Goal: Transaction & Acquisition: Purchase product/service

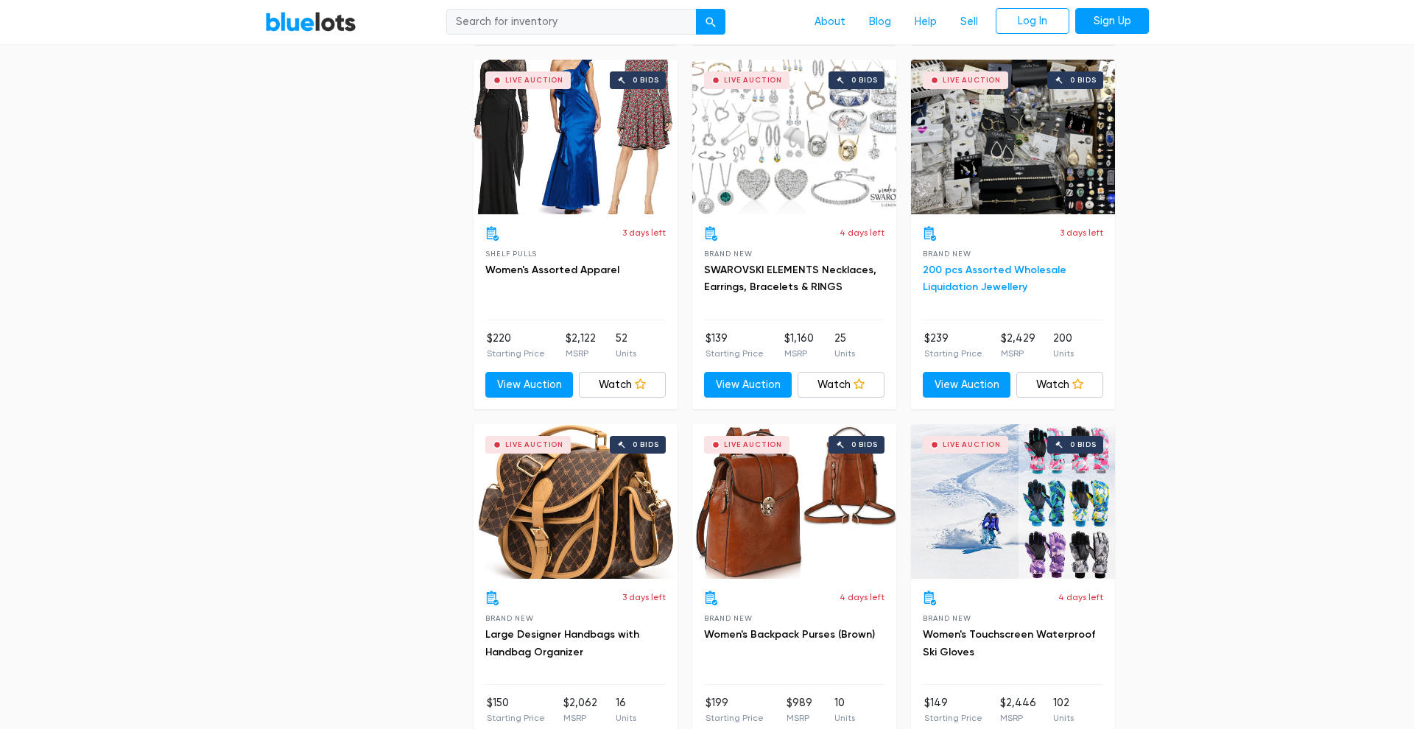
scroll to position [3351, 0]
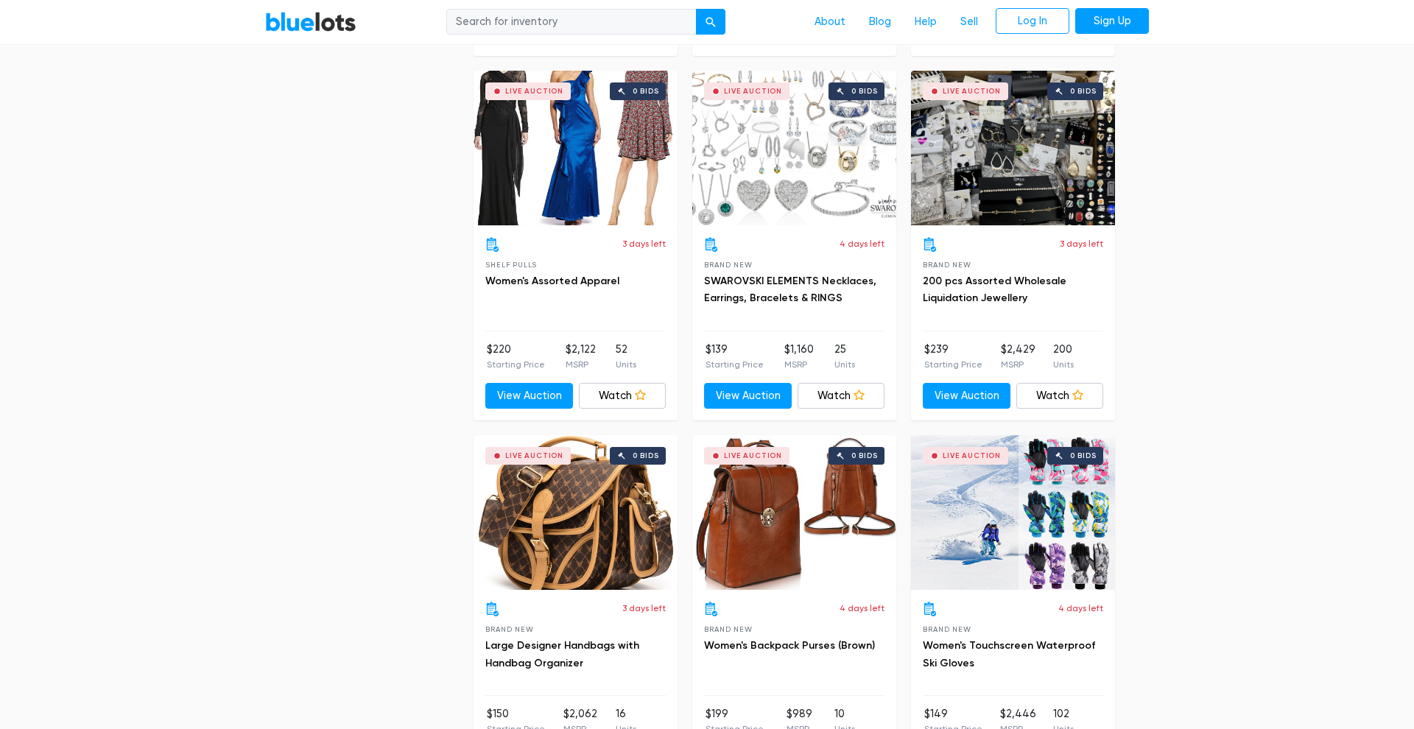
click at [1017, 174] on div "Live Auction 0 bids" at bounding box center [1013, 148] width 204 height 155
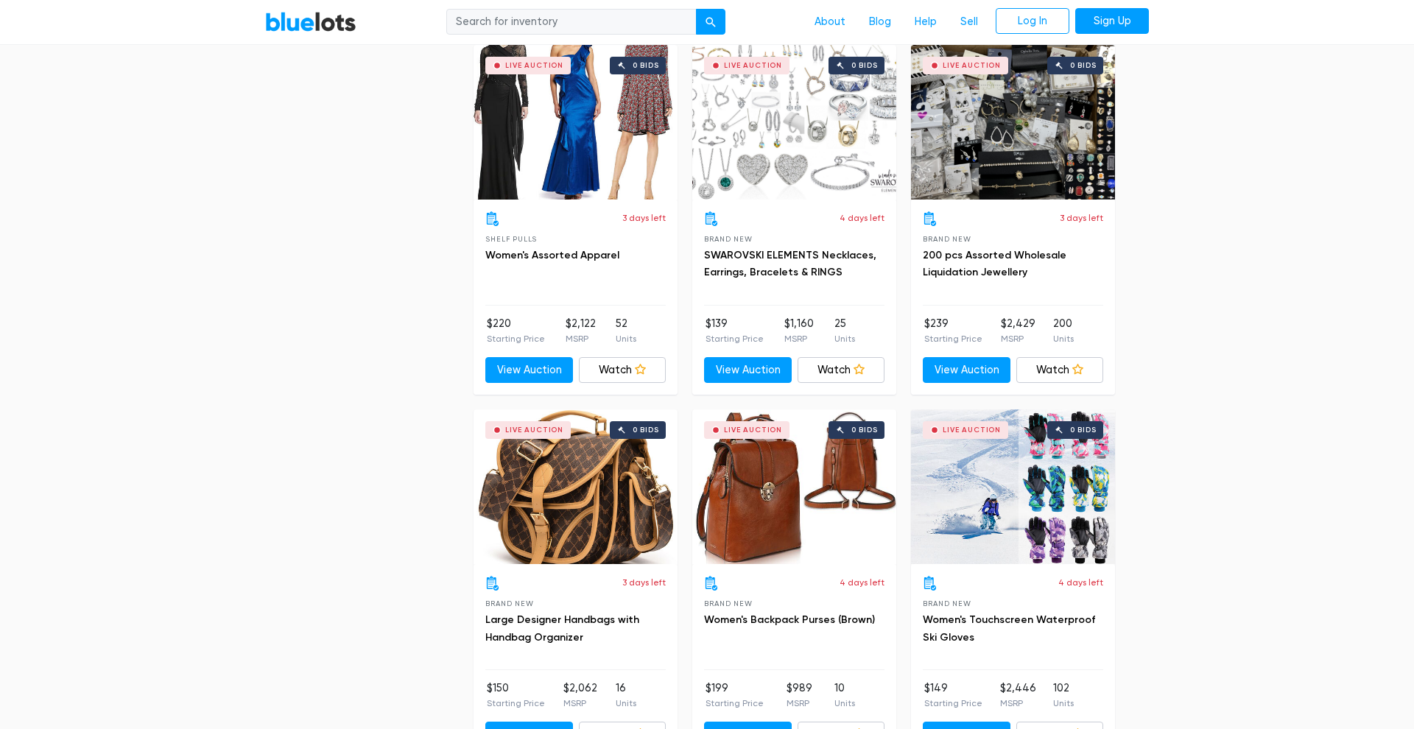
scroll to position [3387, 0]
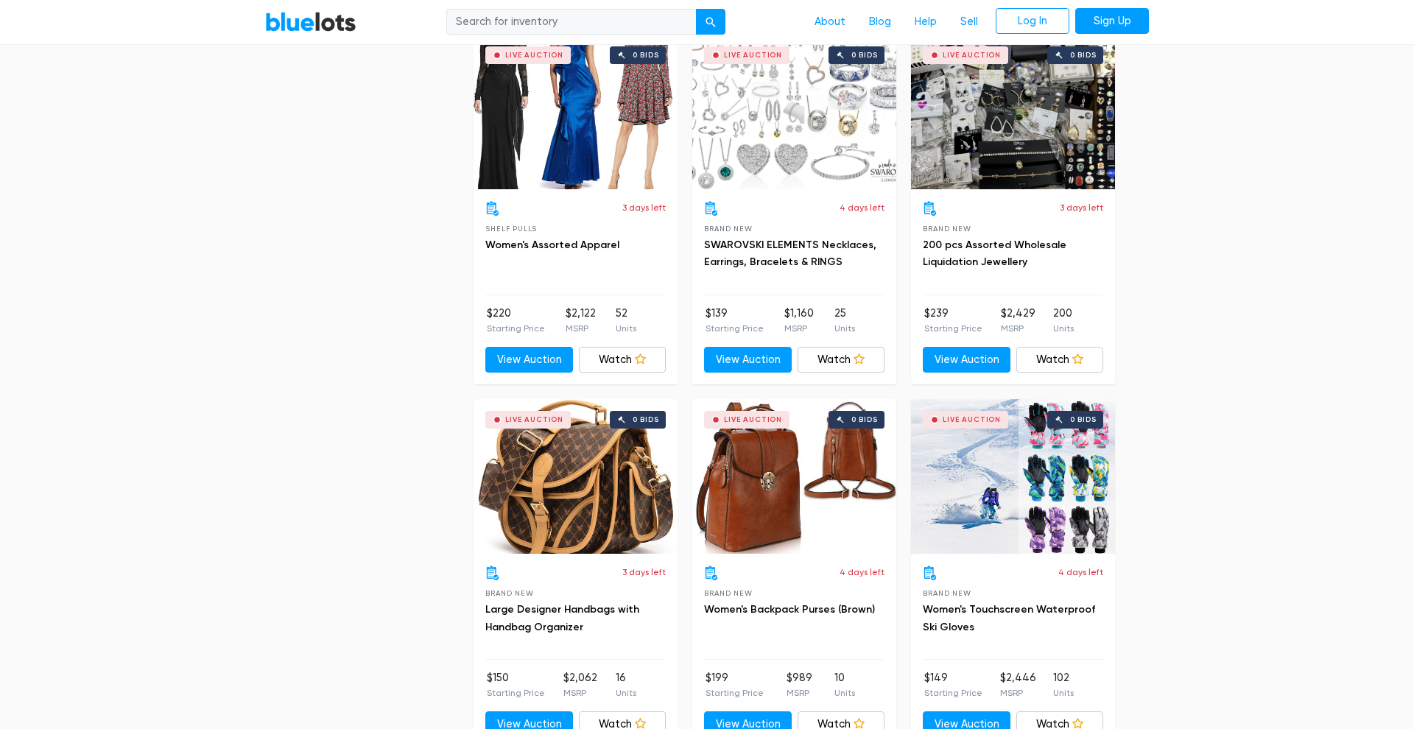
click at [756, 178] on div "Live Auction 0 bids" at bounding box center [794, 112] width 204 height 155
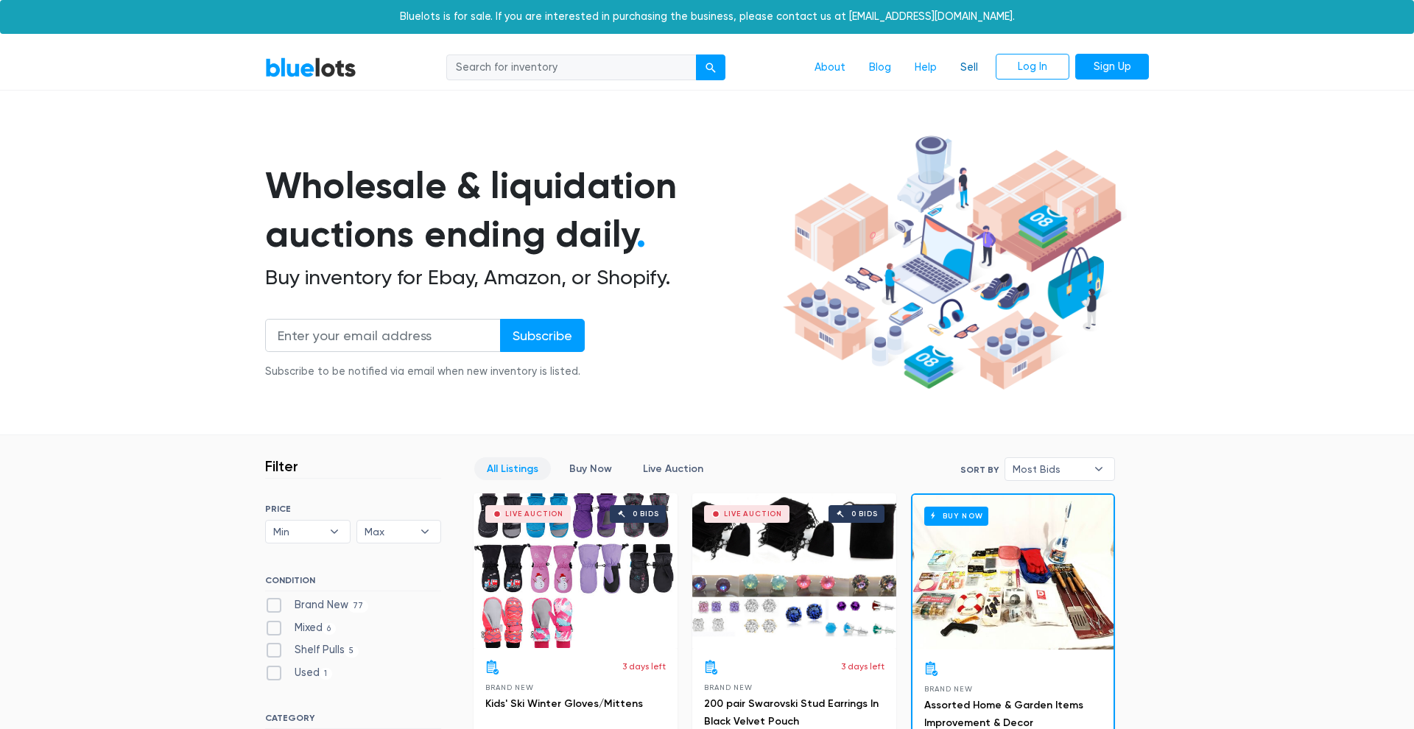
scroll to position [0, 0]
click at [1109, 64] on link "Sign Up" at bounding box center [1112, 67] width 74 height 27
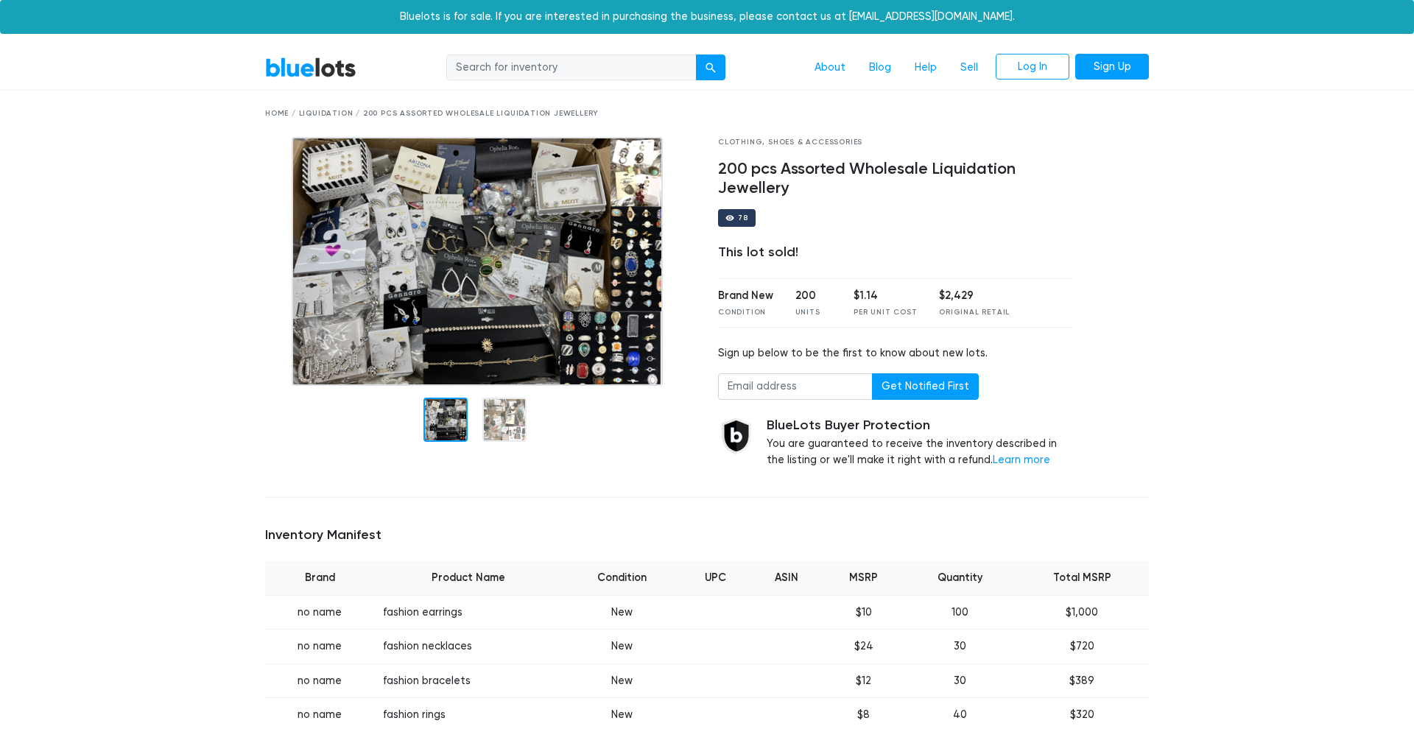
click at [491, 258] on img at bounding box center [477, 261] width 371 height 249
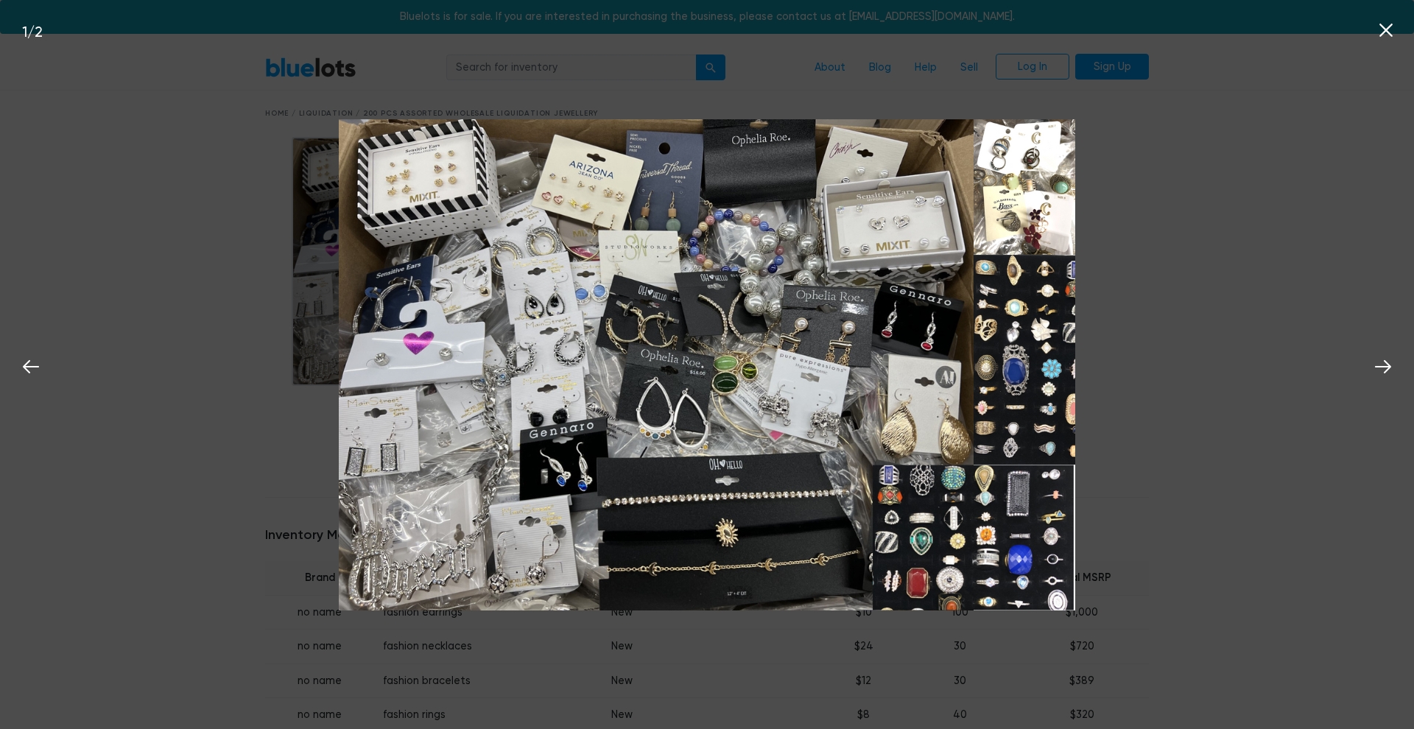
click at [1389, 36] on icon at bounding box center [1386, 30] width 22 height 22
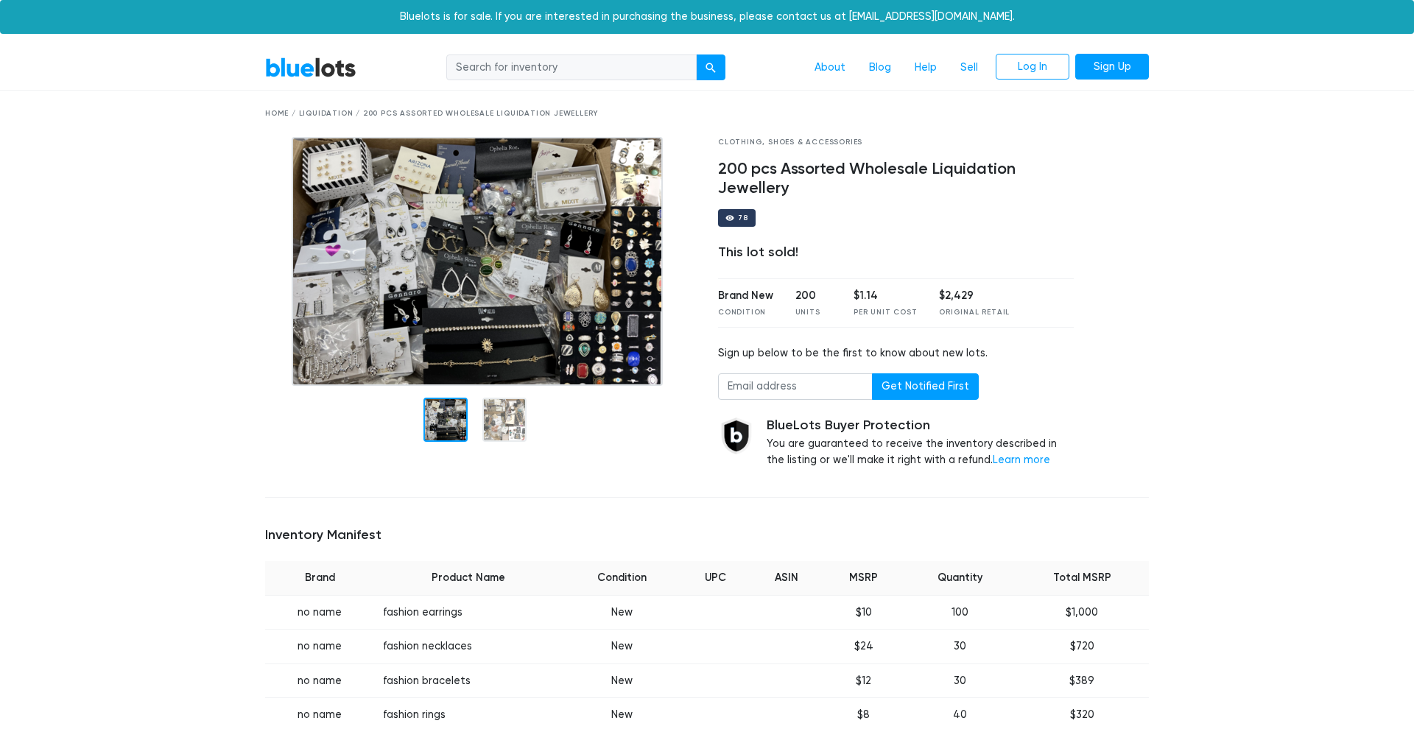
click at [496, 66] on input "search" at bounding box center [571, 67] width 250 height 27
type input "jewlery"
click at [711, 66] on button "submit" at bounding box center [710, 67] width 29 height 27
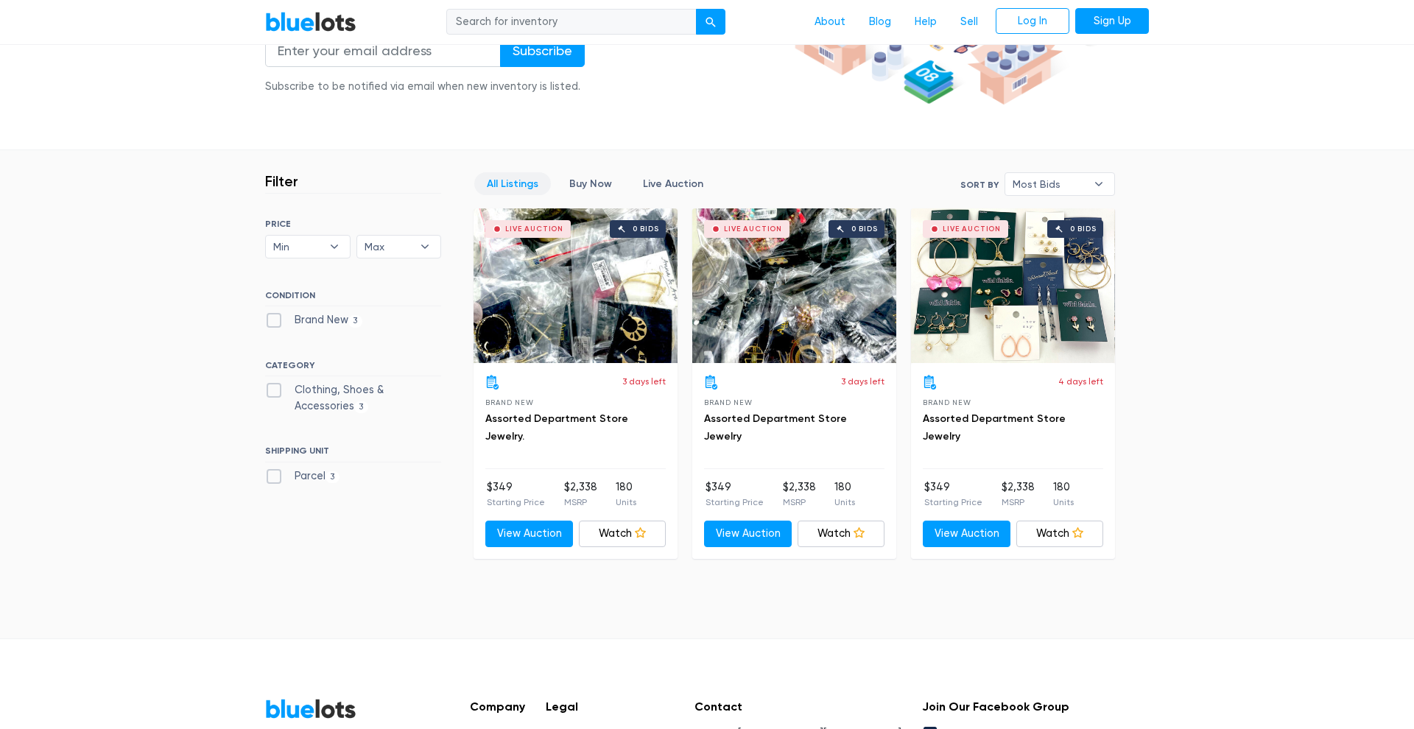
scroll to position [281, 0]
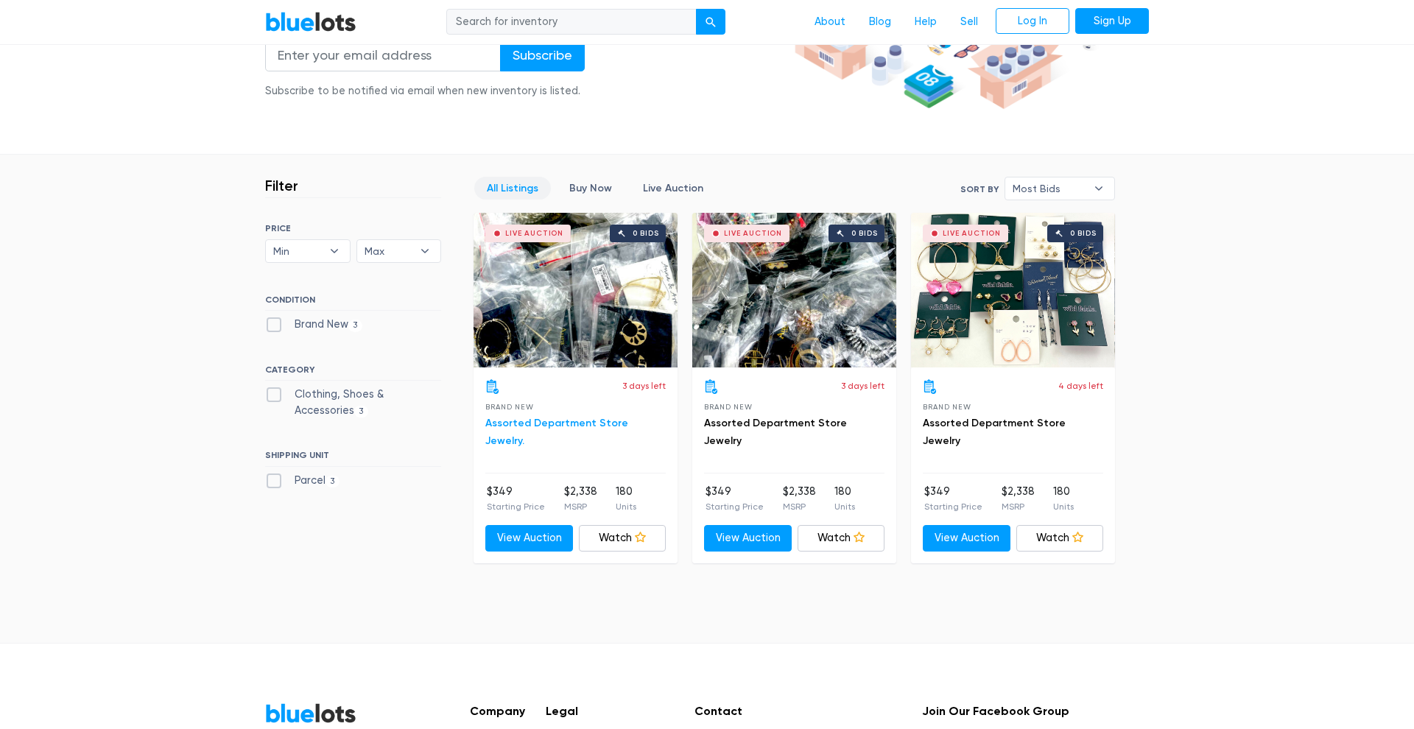
click at [591, 419] on link "Assorted Department Store Jewelry." at bounding box center [556, 432] width 143 height 30
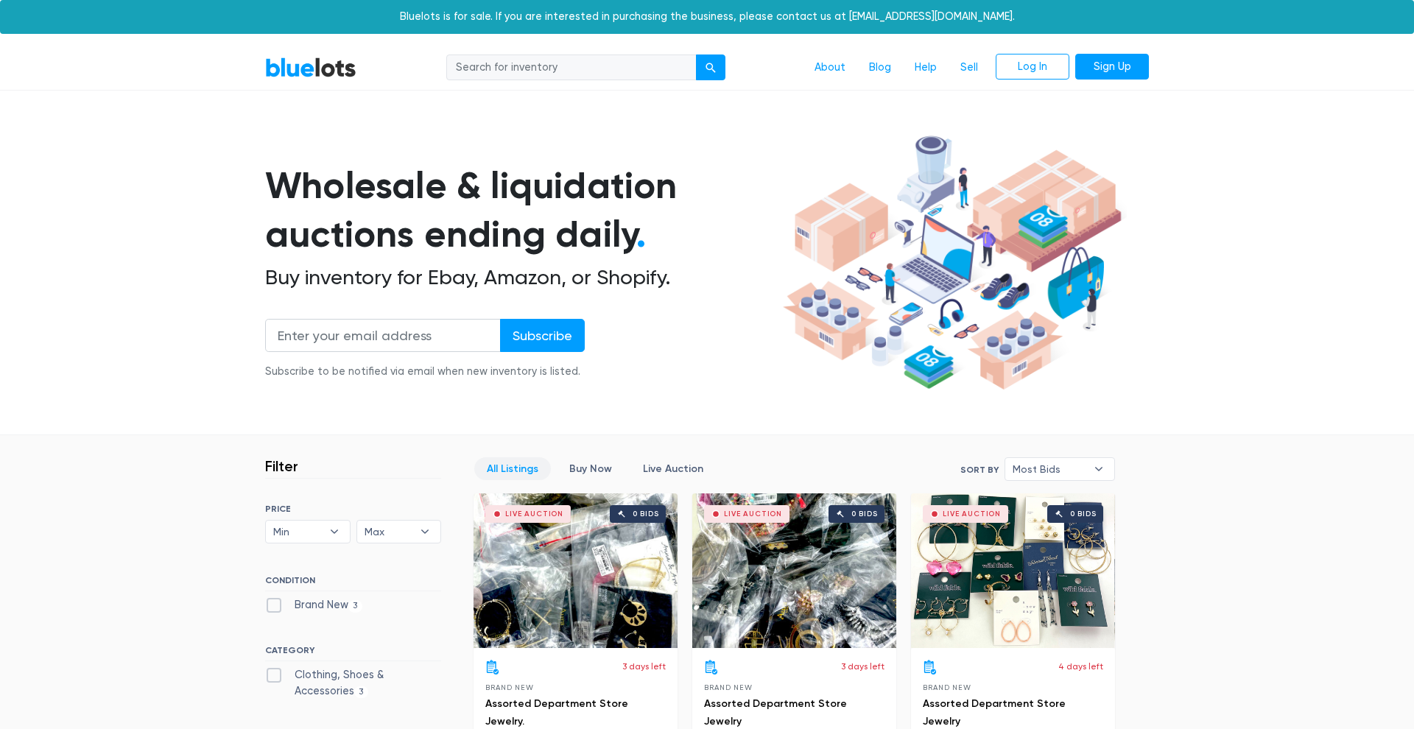
scroll to position [0, 0]
click at [577, 66] on input "search" at bounding box center [571, 67] width 250 height 27
type input "earrings"
click at [711, 66] on button "submit" at bounding box center [710, 67] width 29 height 27
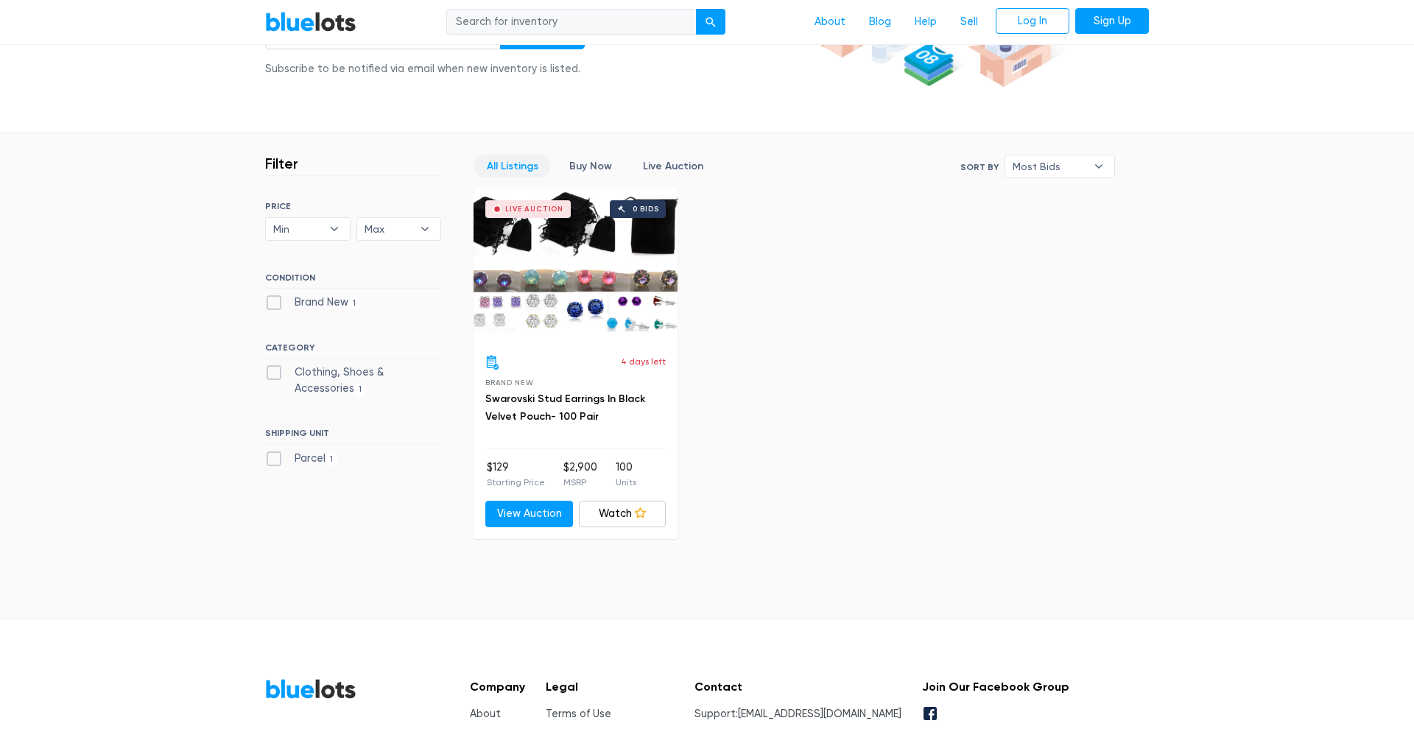
scroll to position [303, 0]
click at [583, 283] on div "Live Auction 0 bids" at bounding box center [575, 265] width 204 height 155
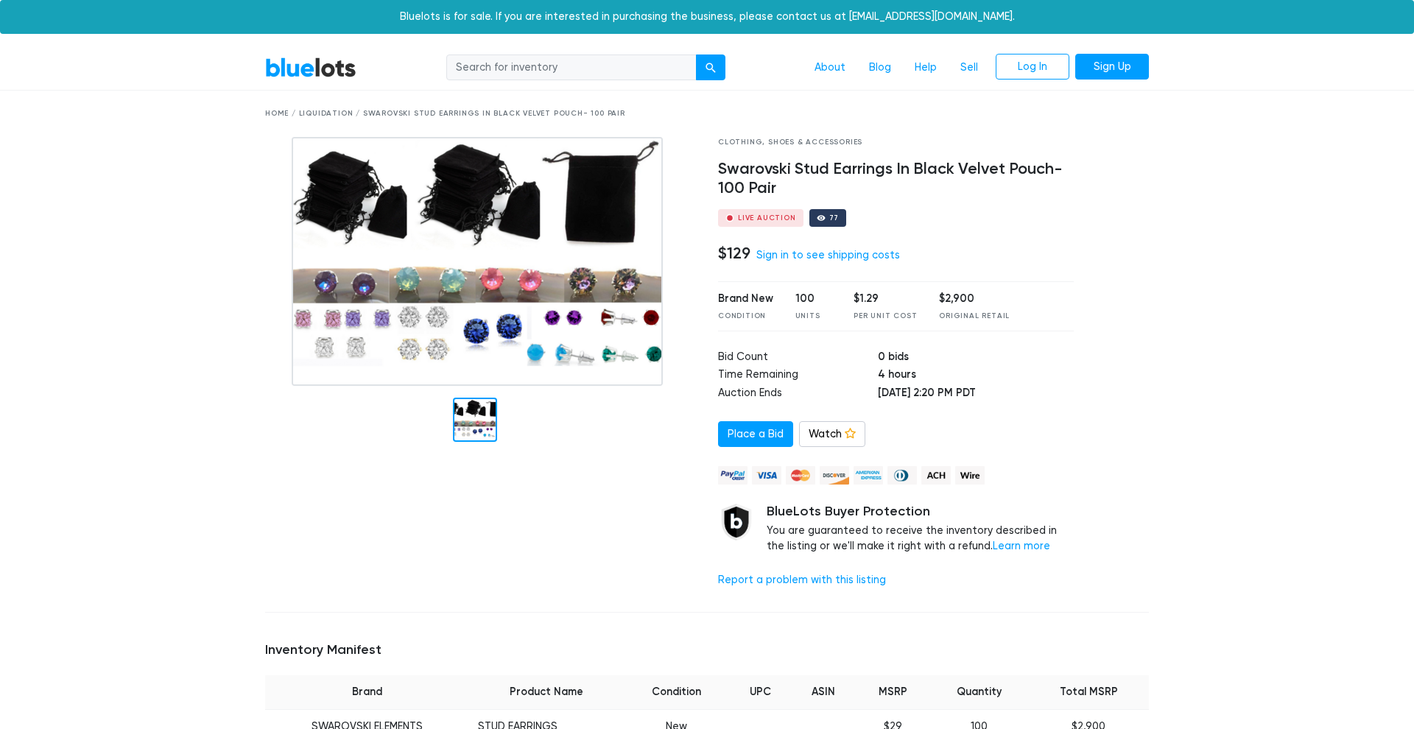
click at [532, 292] on img at bounding box center [477, 261] width 371 height 249
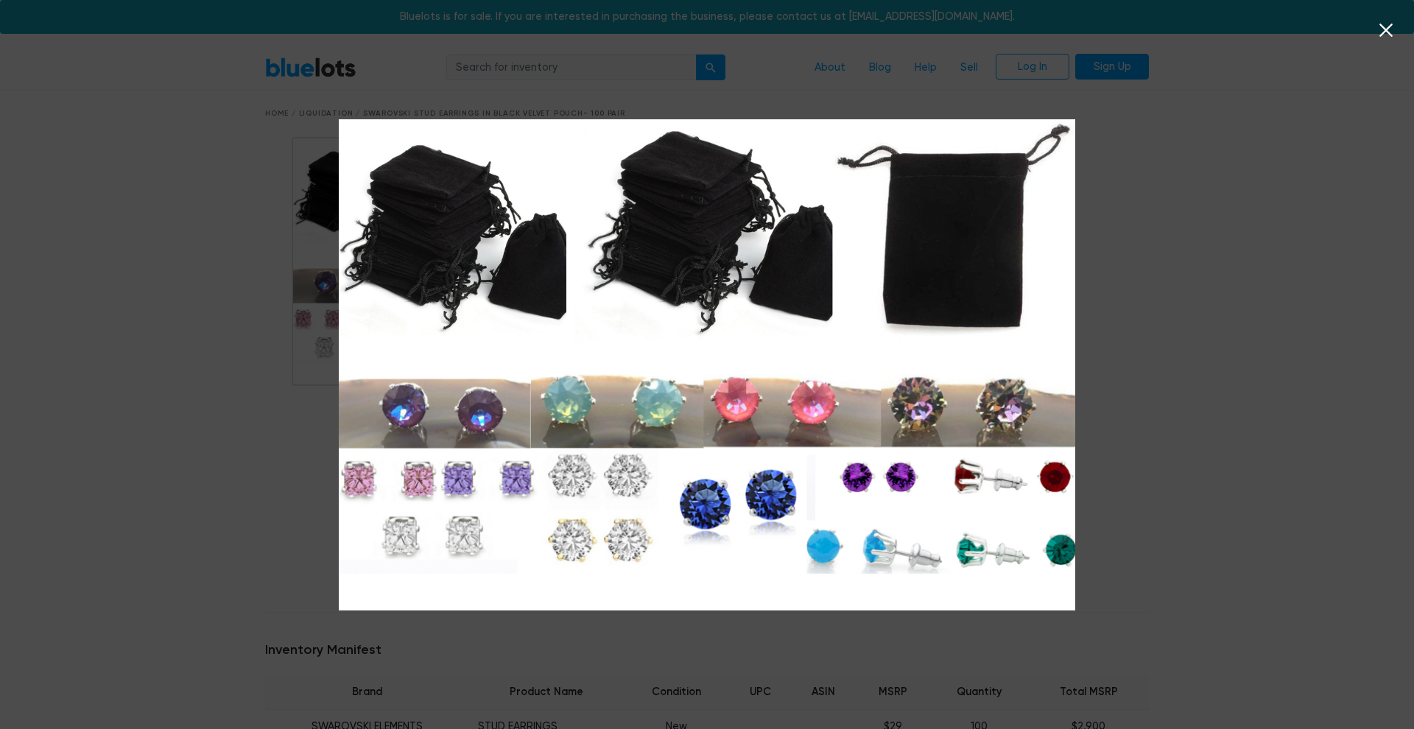
click at [1387, 29] on icon at bounding box center [1385, 30] width 13 height 13
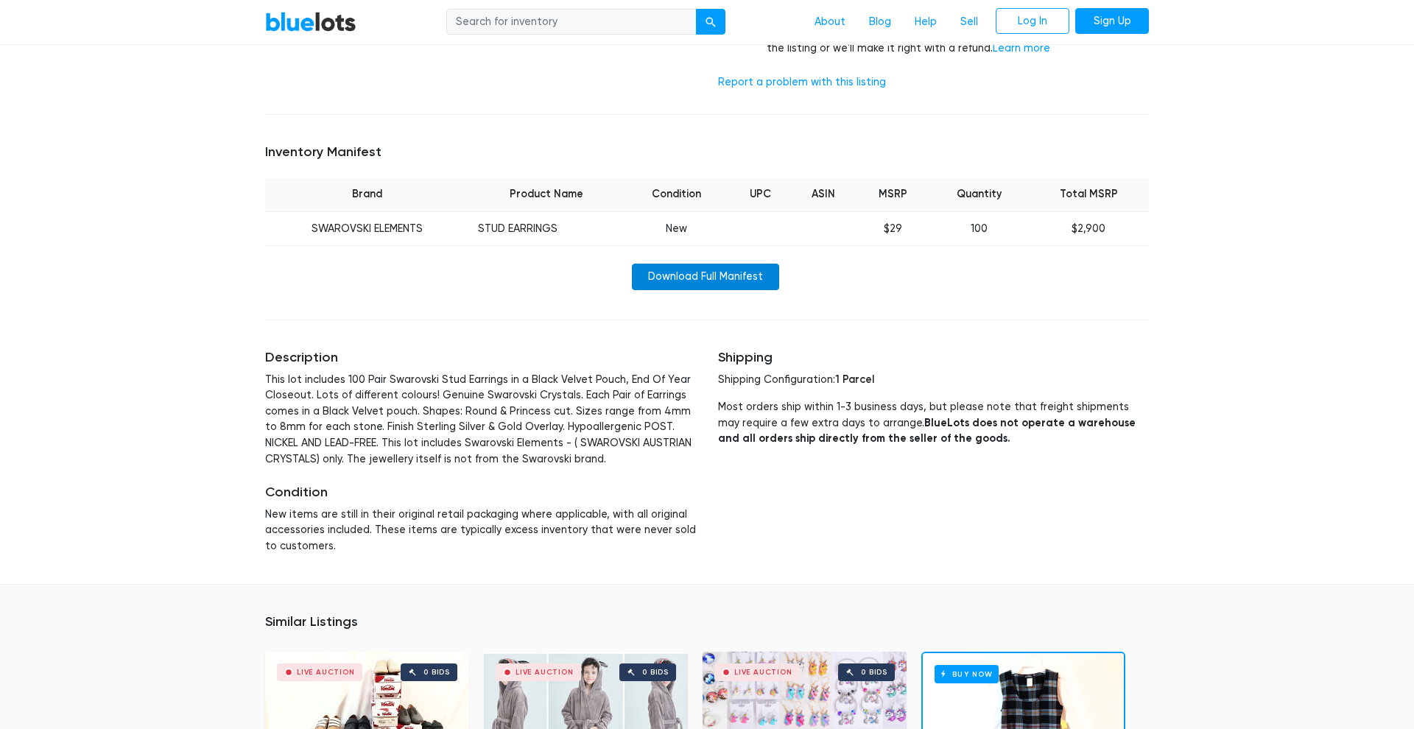
scroll to position [499, 0]
click at [731, 264] on link "Download Full Manifest" at bounding box center [705, 275] width 147 height 27
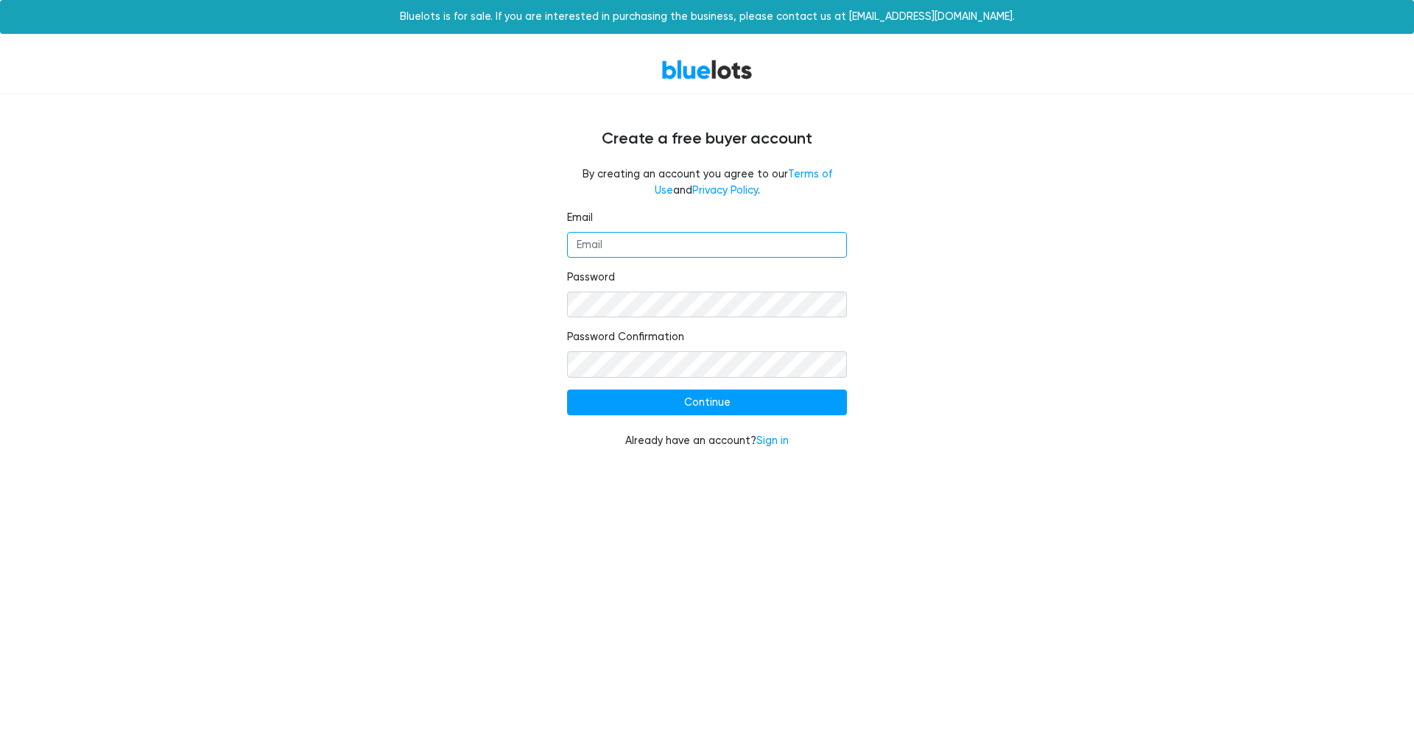
click at [679, 245] on input "Email" at bounding box center [707, 245] width 280 height 27
type input "[EMAIL_ADDRESS][DOMAIN_NAME]"
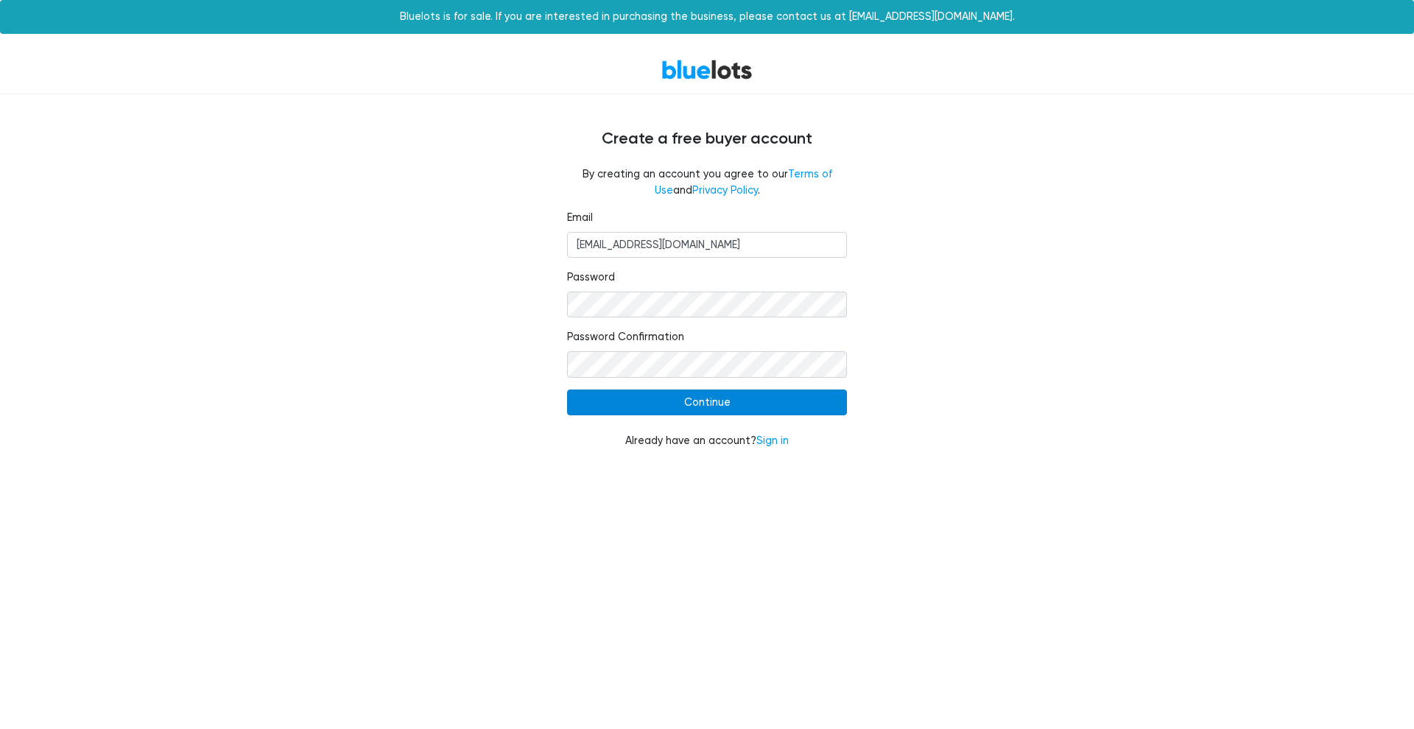
click at [787, 396] on input "Continue" at bounding box center [707, 403] width 280 height 27
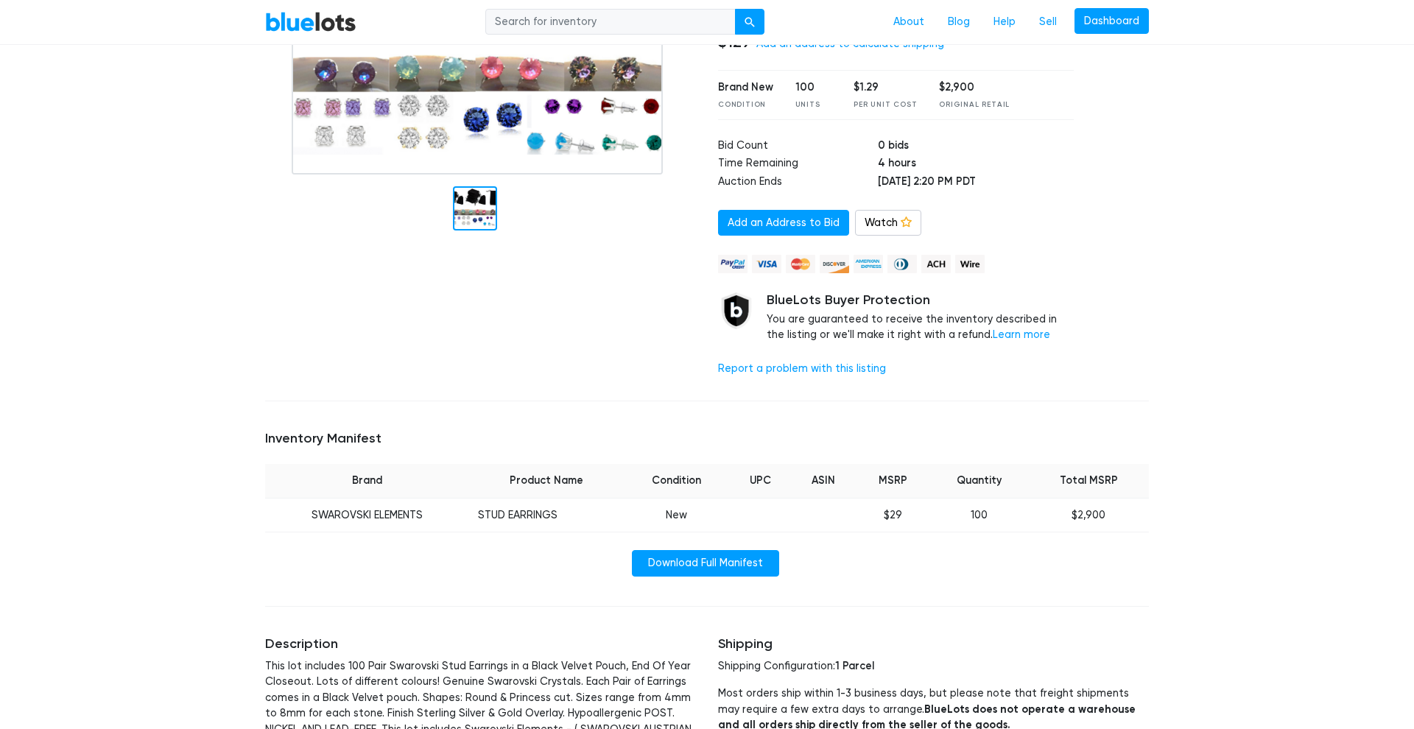
scroll to position [214, 0]
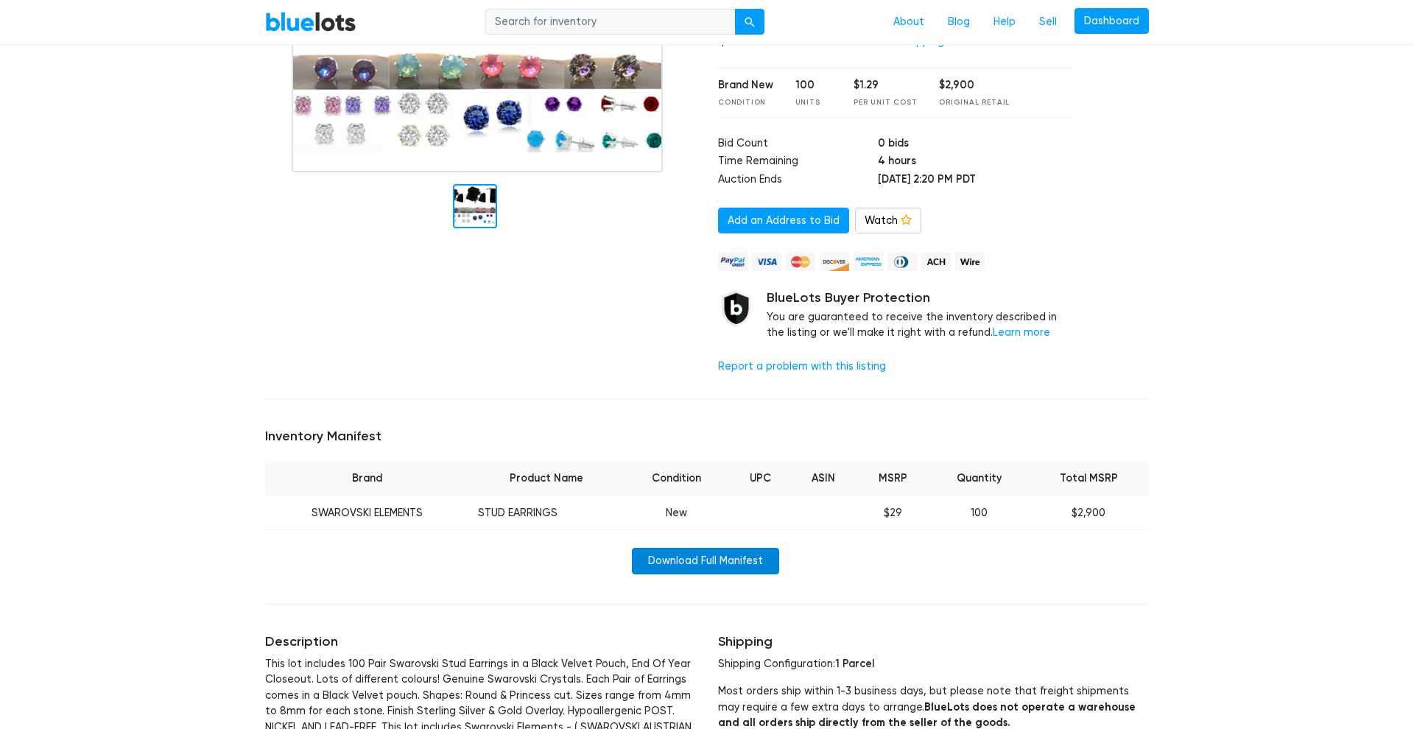
click at [727, 557] on link "Download Full Manifest" at bounding box center [705, 561] width 147 height 27
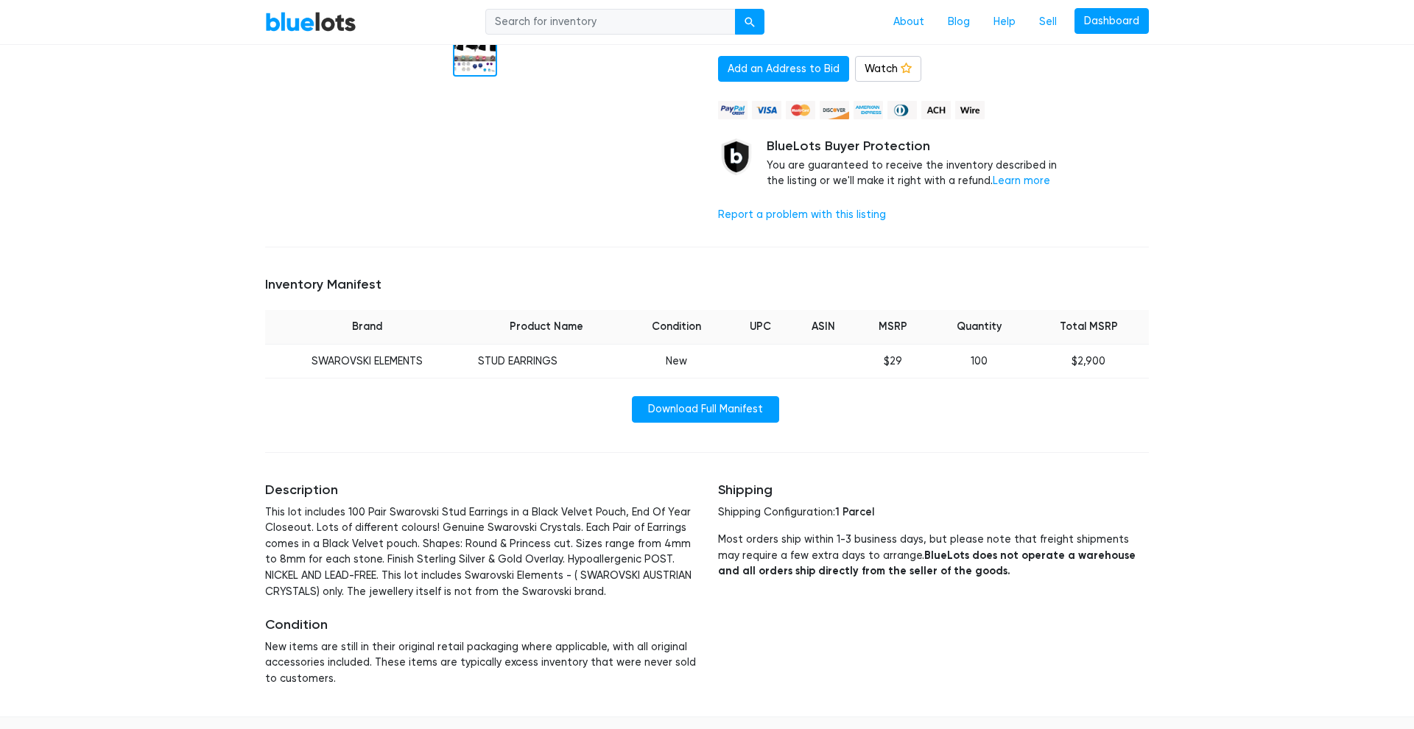
scroll to position [359, 0]
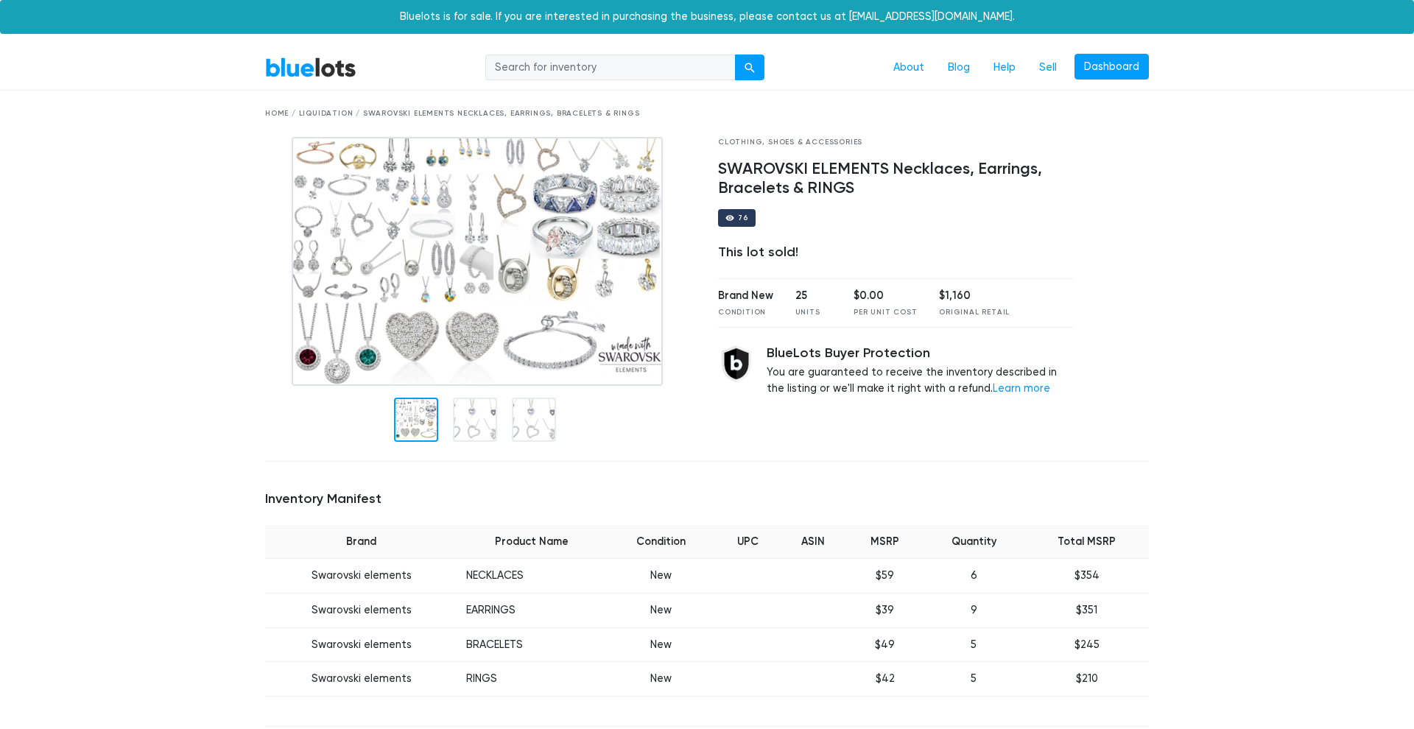
click at [334, 63] on link "BlueLots" at bounding box center [310, 67] width 91 height 21
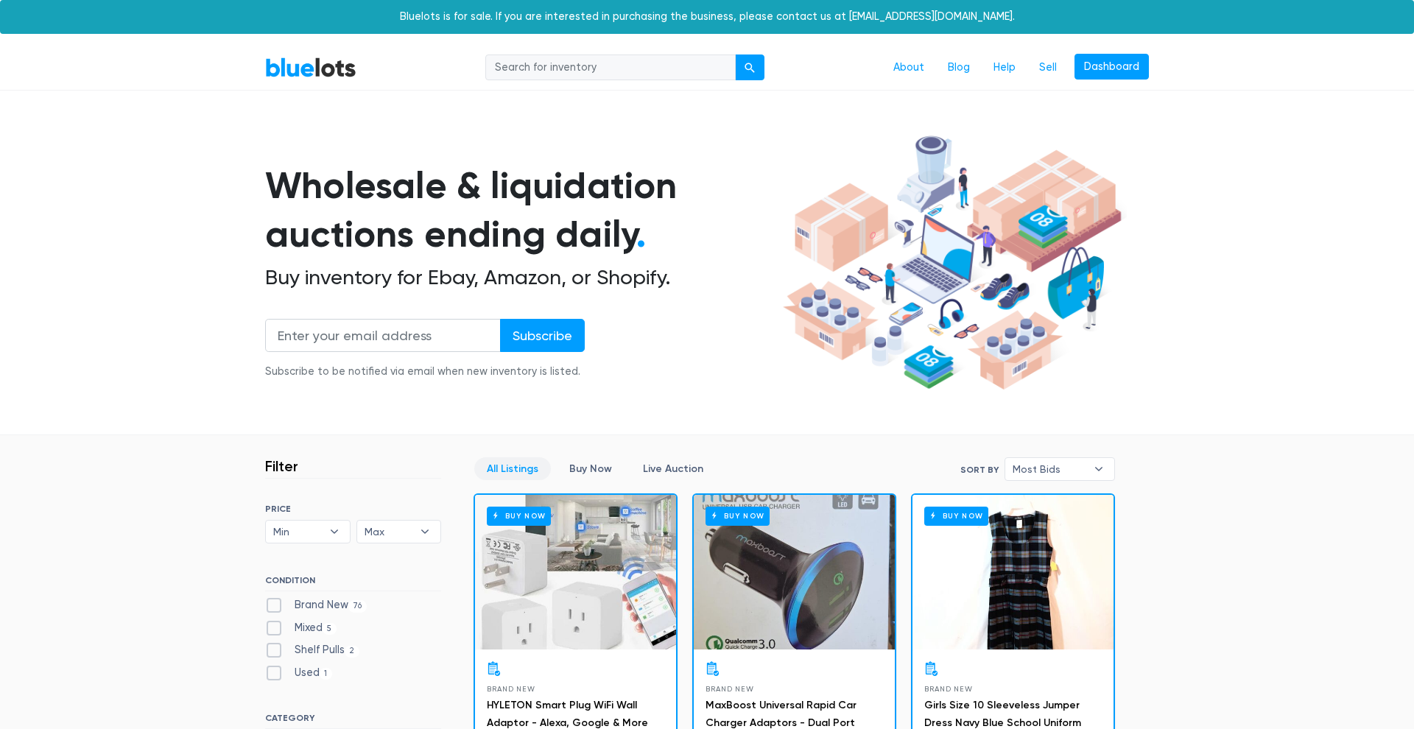
click at [532, 64] on input "search" at bounding box center [610, 67] width 250 height 27
type input "earrings"
click at [750, 66] on button "submit" at bounding box center [749, 67] width 29 height 27
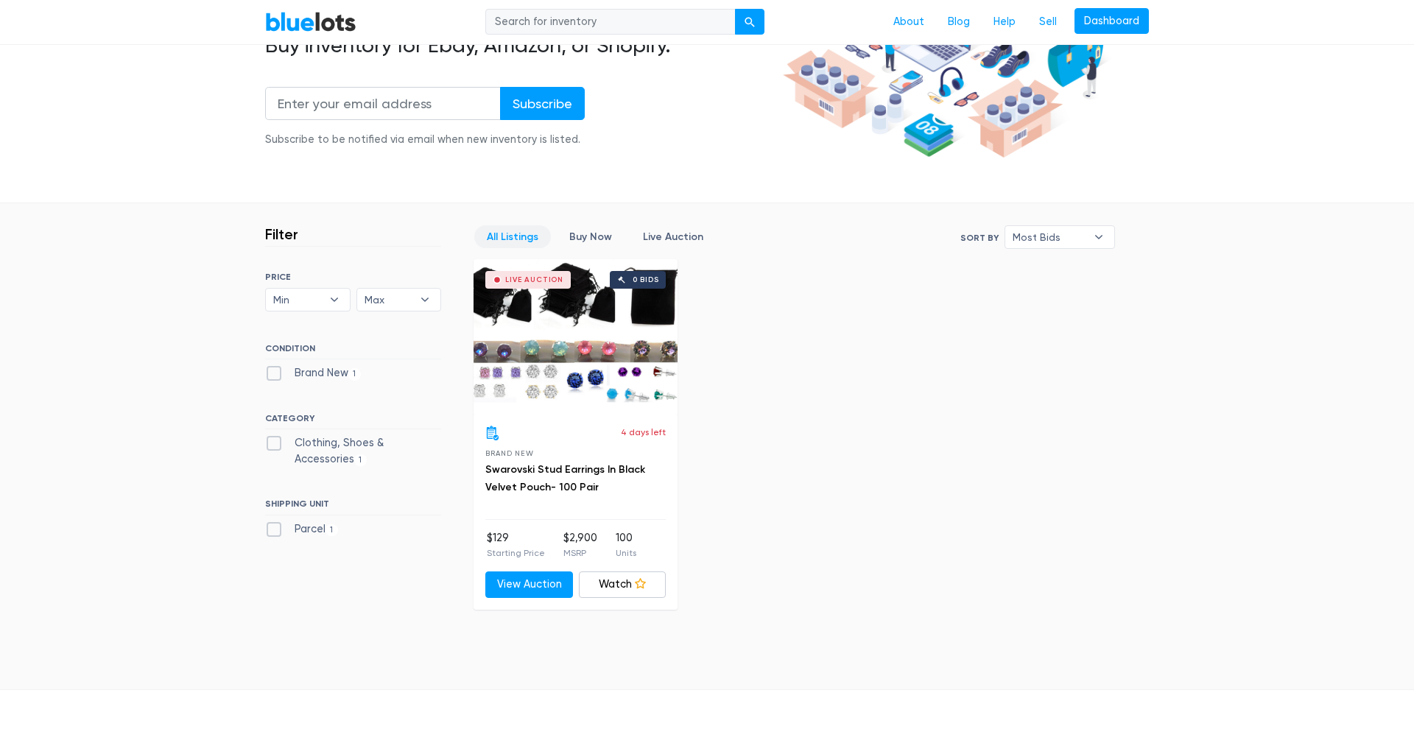
scroll to position [233, 0]
click at [554, 462] on link "Swarovski Stud Earrings In Black Velvet Pouch- 100 Pair" at bounding box center [565, 477] width 160 height 30
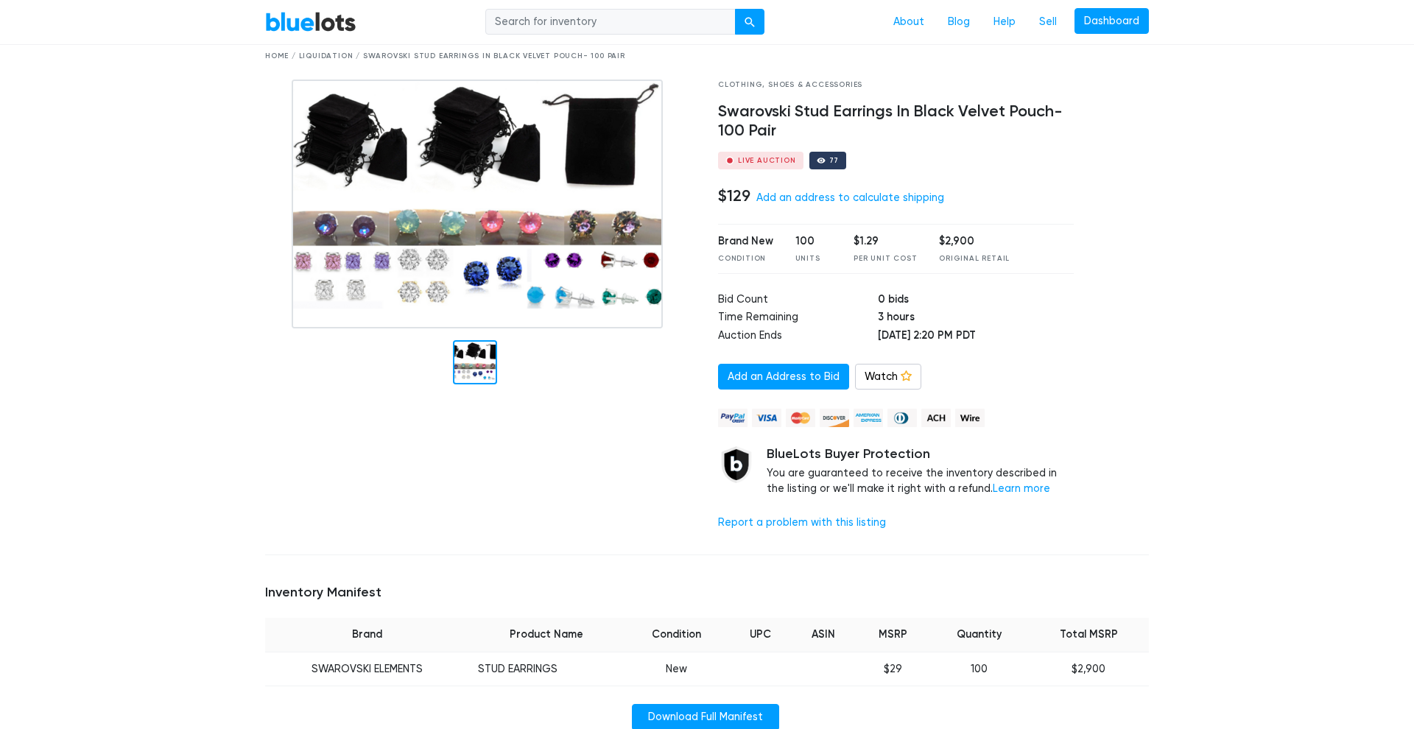
scroll to position [64, 0]
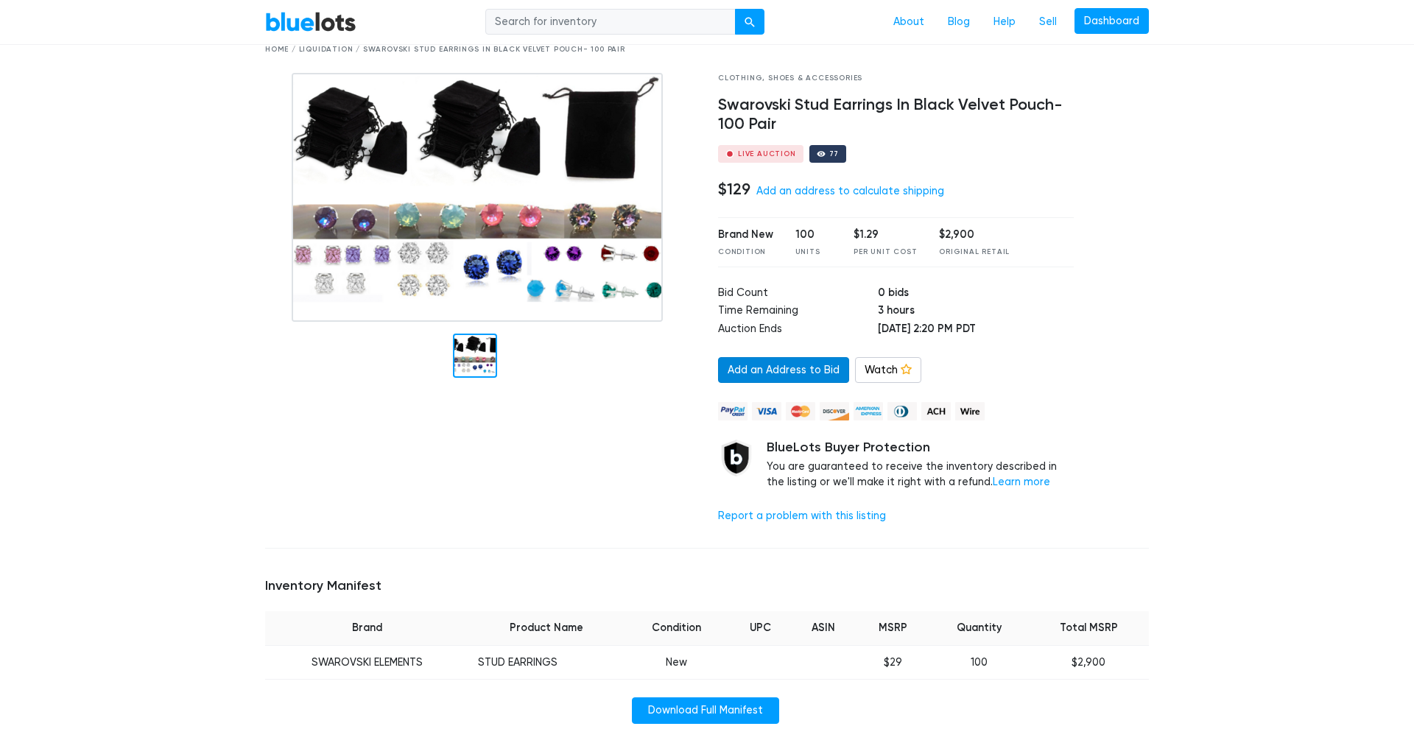
click at [769, 366] on link "Add an Address to Bid" at bounding box center [783, 370] width 131 height 27
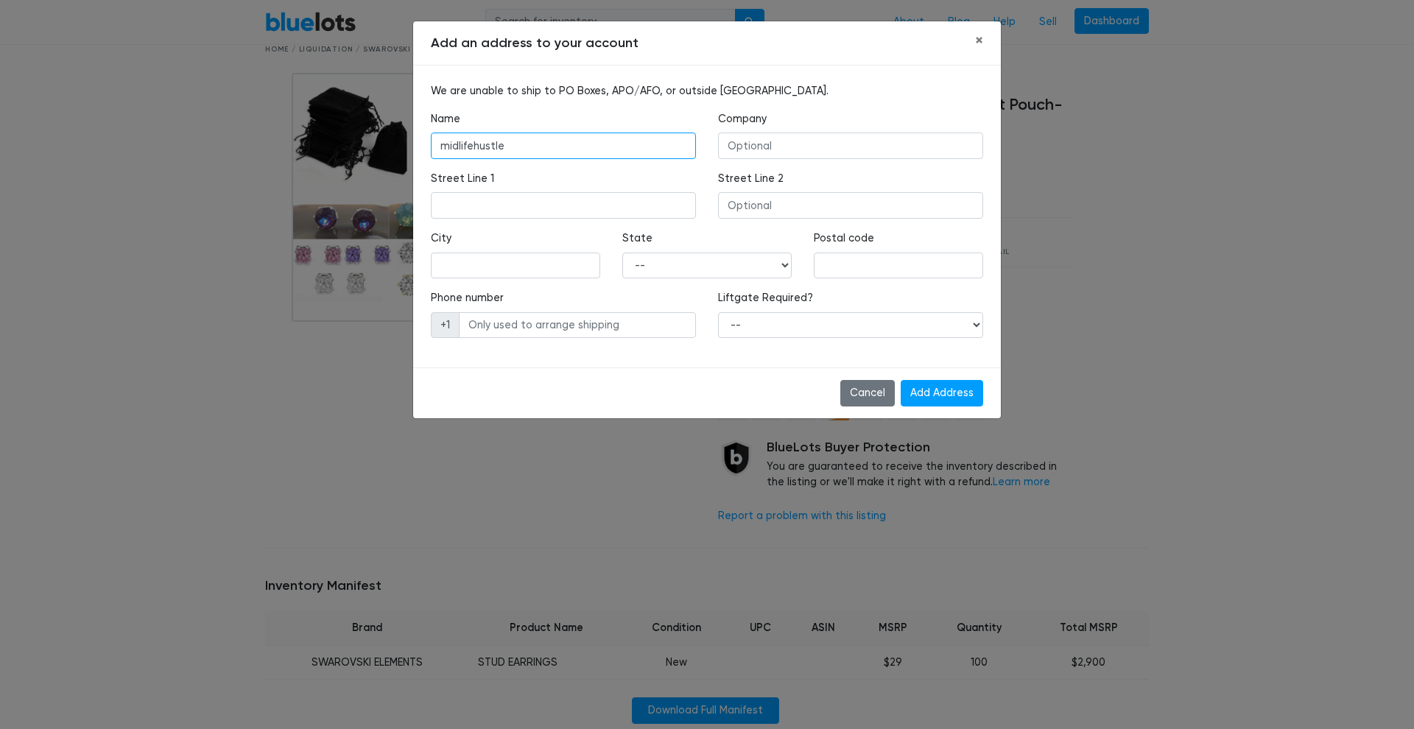
type input "midlifehustle"
type input "17 s. commerce way"
type input "unit 20283"
type input "lehigh valley"
select select "PA"
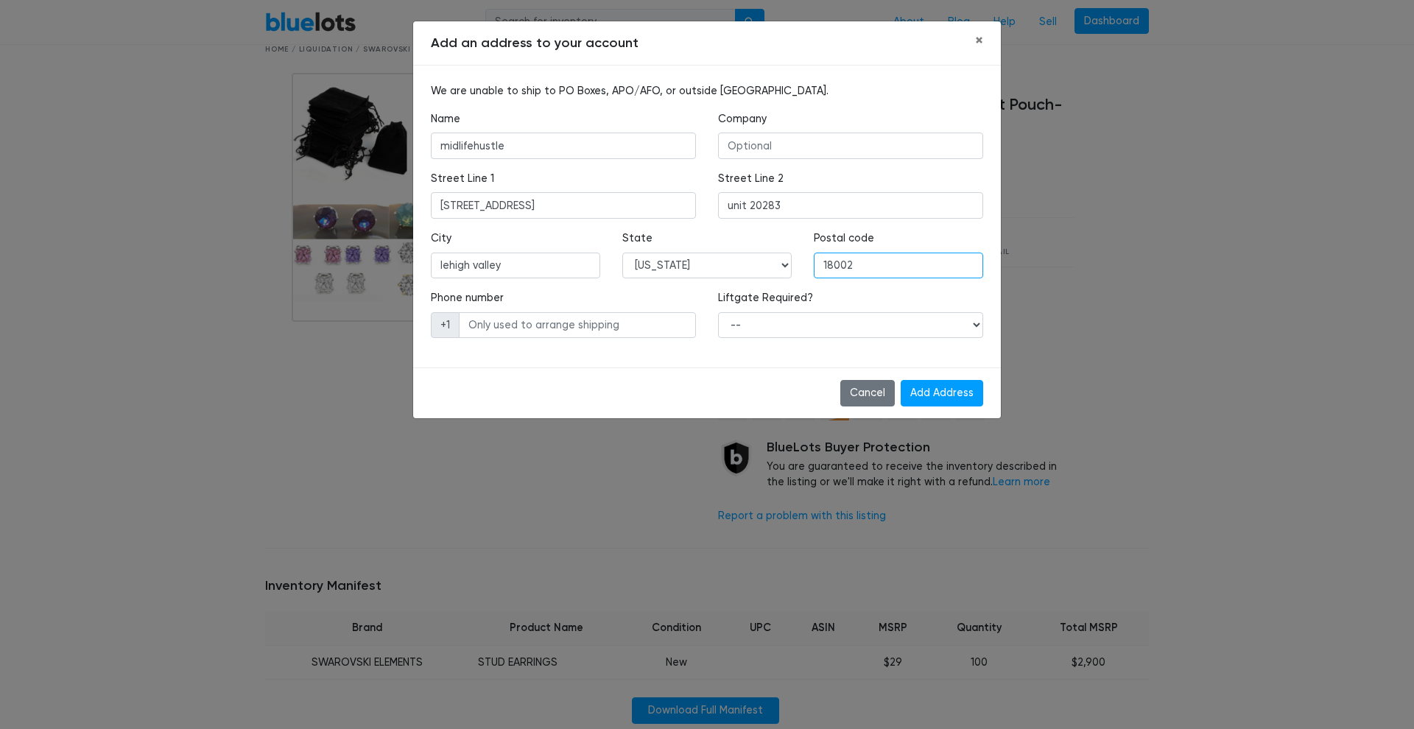
type input "18002"
type input "6107305746"
click at [917, 390] on input "Add Address" at bounding box center [942, 393] width 82 height 27
select select "0"
click at [921, 386] on input "Add Address" at bounding box center [942, 393] width 82 height 27
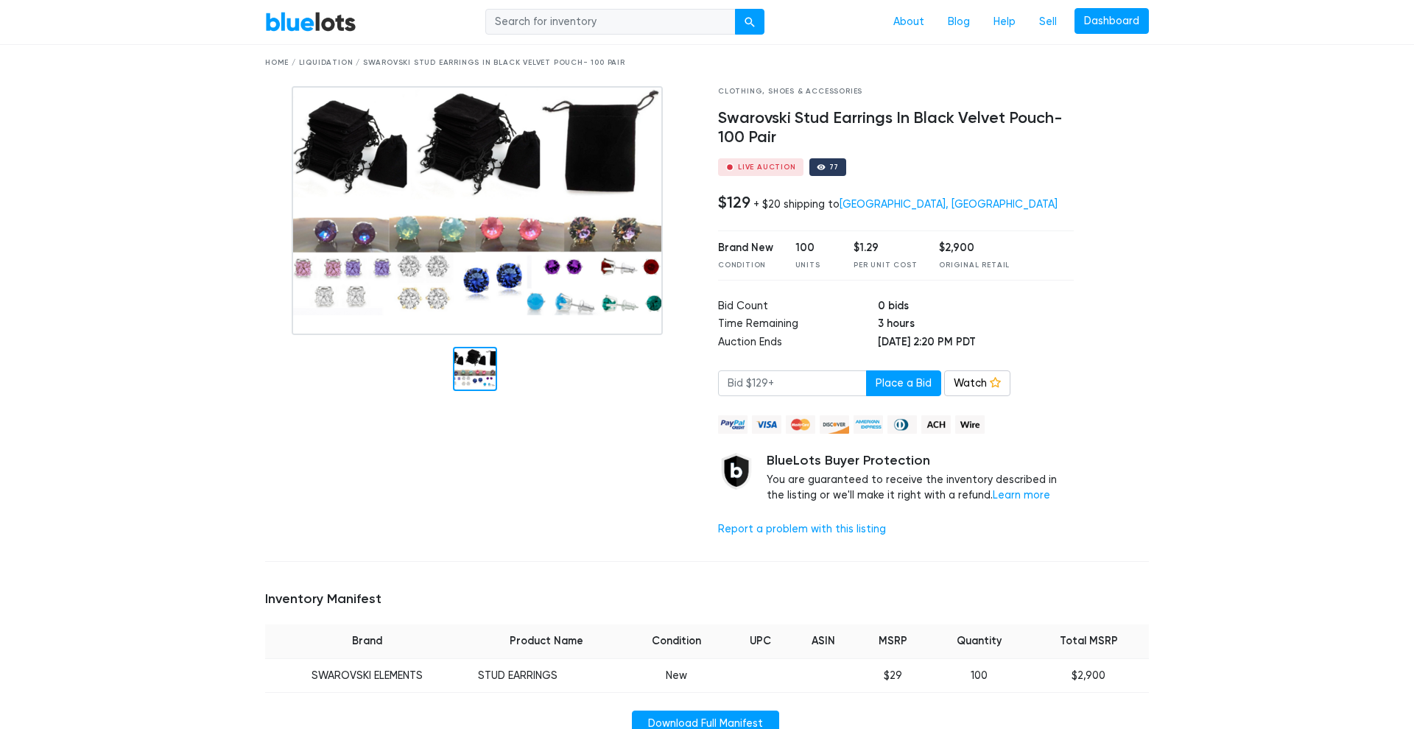
scroll to position [50, 0]
drag, startPoint x: 780, startPoint y: 378, endPoint x: 743, endPoint y: 377, distance: 37.6
click at [743, 377] on input "number" at bounding box center [792, 384] width 149 height 27
type input "129"
